Goal: Task Accomplishment & Management: Use online tool/utility

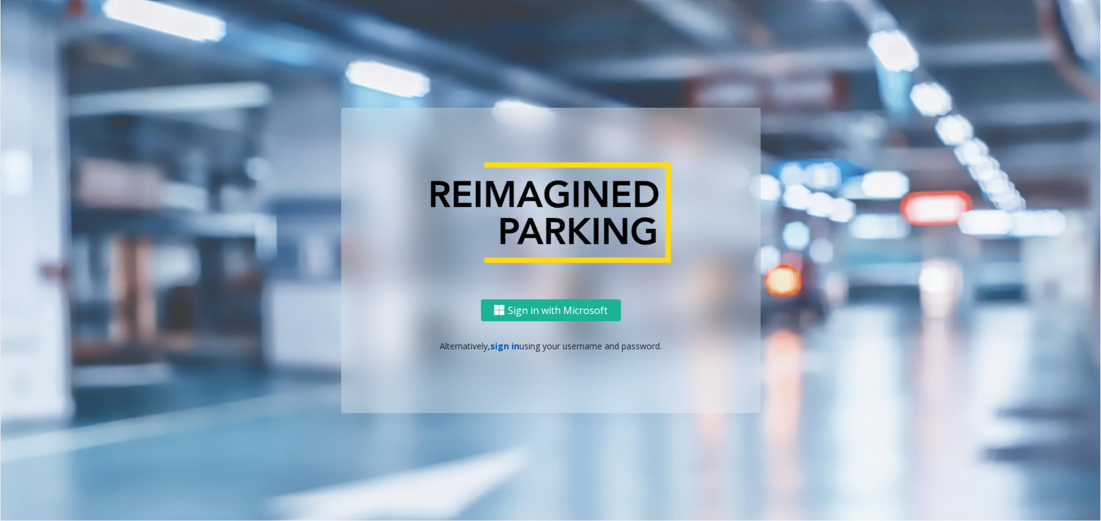
click at [503, 345] on link "sign in" at bounding box center [504, 346] width 29 height 12
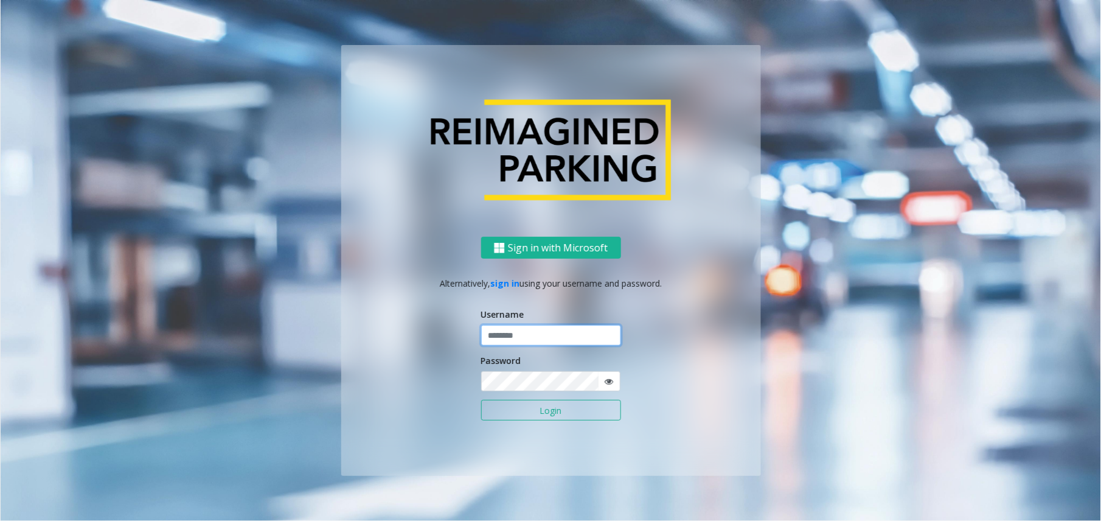
click at [516, 325] on input "text" at bounding box center [551, 335] width 140 height 21
type input "**********"
click at [481, 399] on button "Login" at bounding box center [551, 409] width 140 height 21
